Goal: Task Accomplishment & Management: Manage account settings

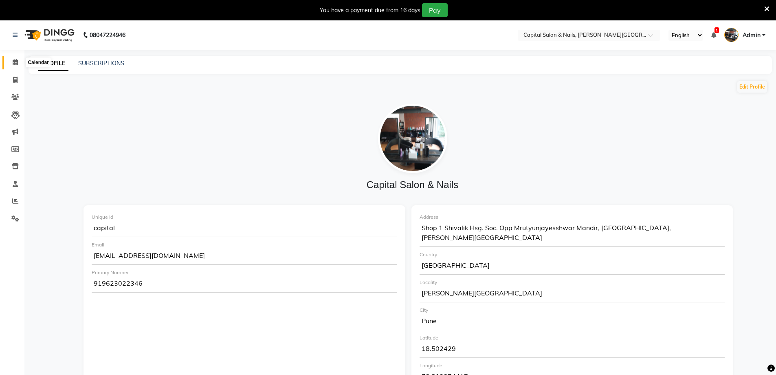
click at [14, 62] on icon at bounding box center [15, 62] width 5 height 6
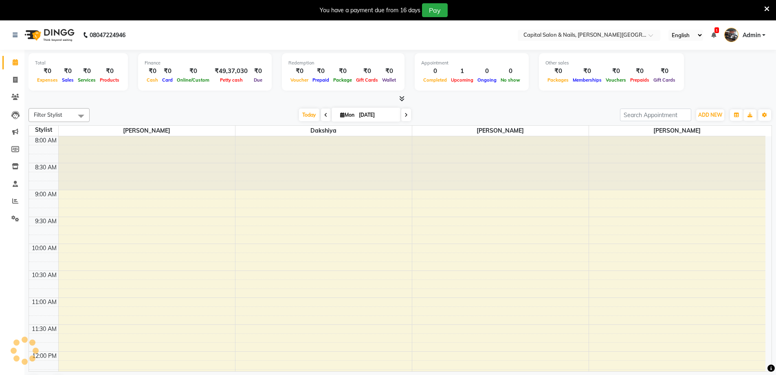
scroll to position [377, 0]
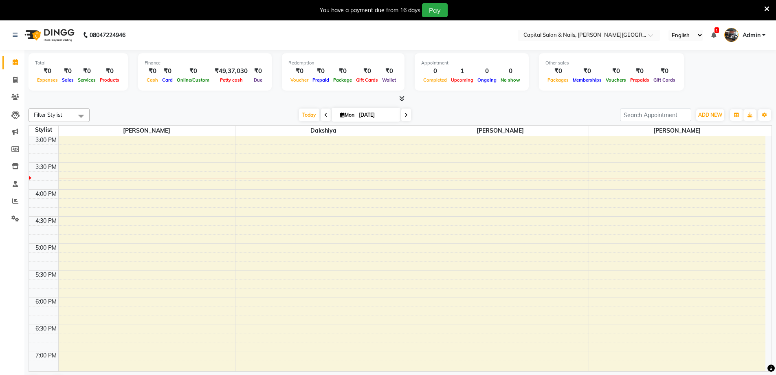
click at [768, 10] on icon at bounding box center [767, 8] width 5 height 7
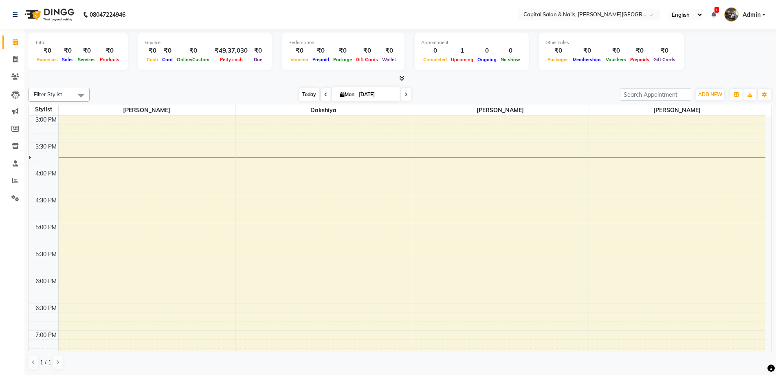
click at [312, 95] on span "Today" at bounding box center [309, 94] width 20 height 13
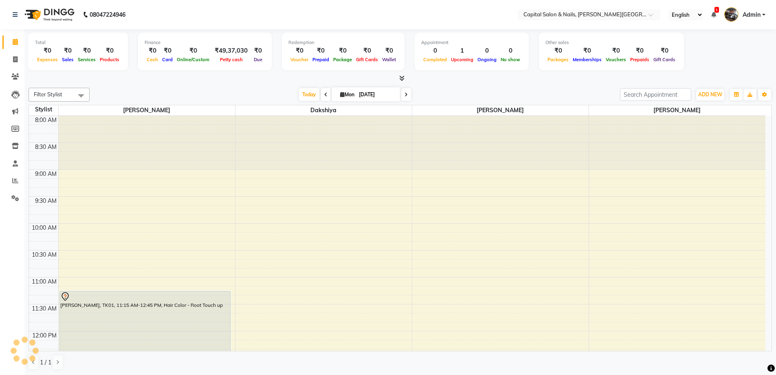
click at [210, 85] on div "Filter Stylist Select All [PERSON_NAME] [PERSON_NAME] [DATE] [DATE] Toggle Drop…" at bounding box center [401, 228] width 744 height 289
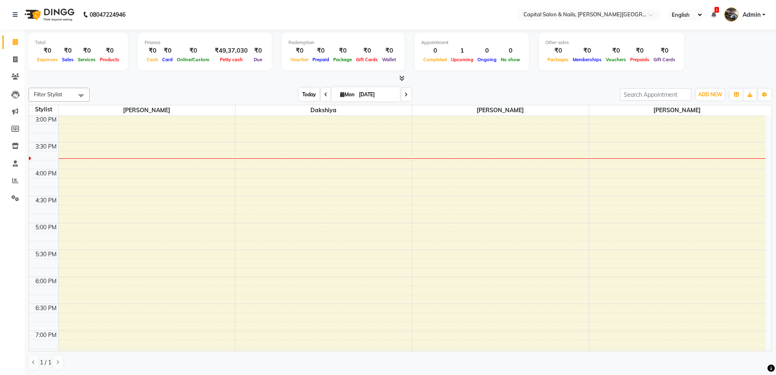
click at [303, 95] on span "Today" at bounding box center [309, 94] width 20 height 13
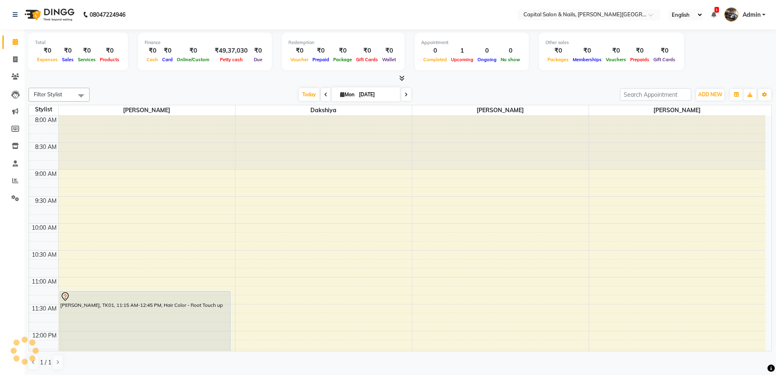
click at [251, 92] on div "[DATE] [DATE]" at bounding box center [355, 94] width 523 height 12
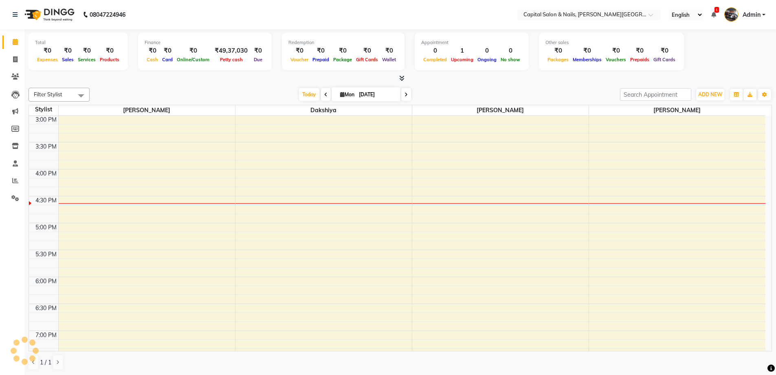
click at [539, 359] on div "1 / 1" at bounding box center [401, 361] width 744 height 15
